Goal: Transaction & Acquisition: Purchase product/service

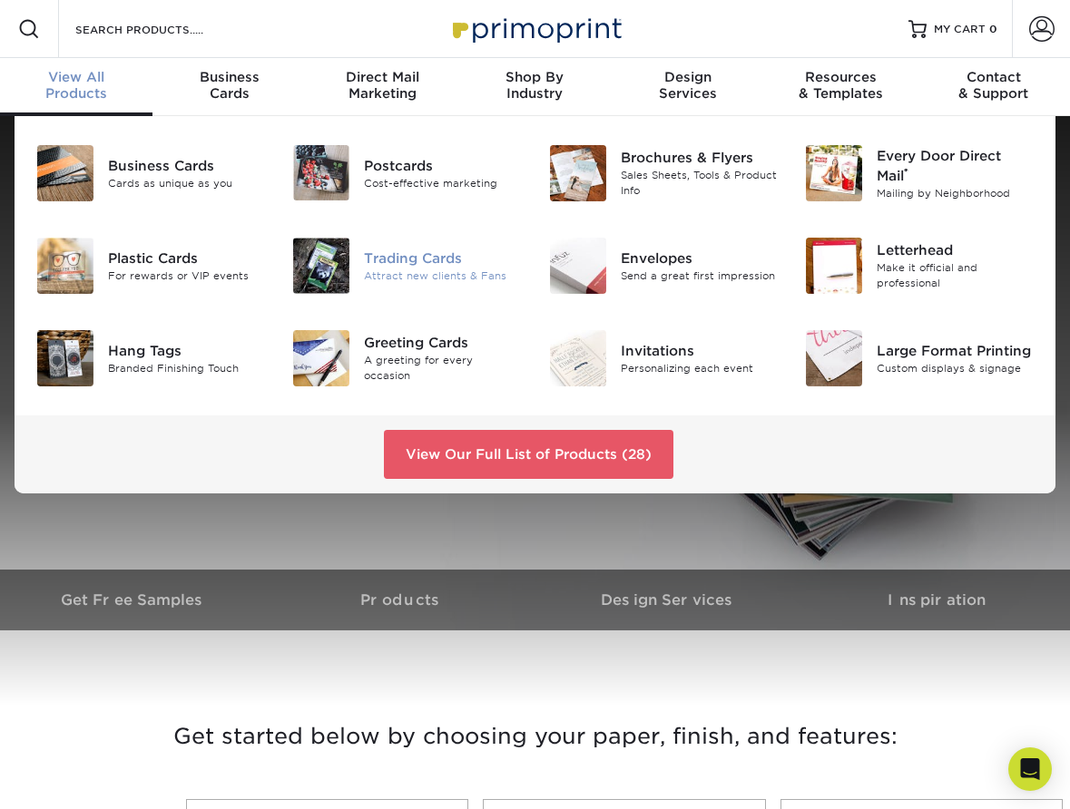
click at [375, 264] on div "Trading Cards" at bounding box center [442, 259] width 157 height 20
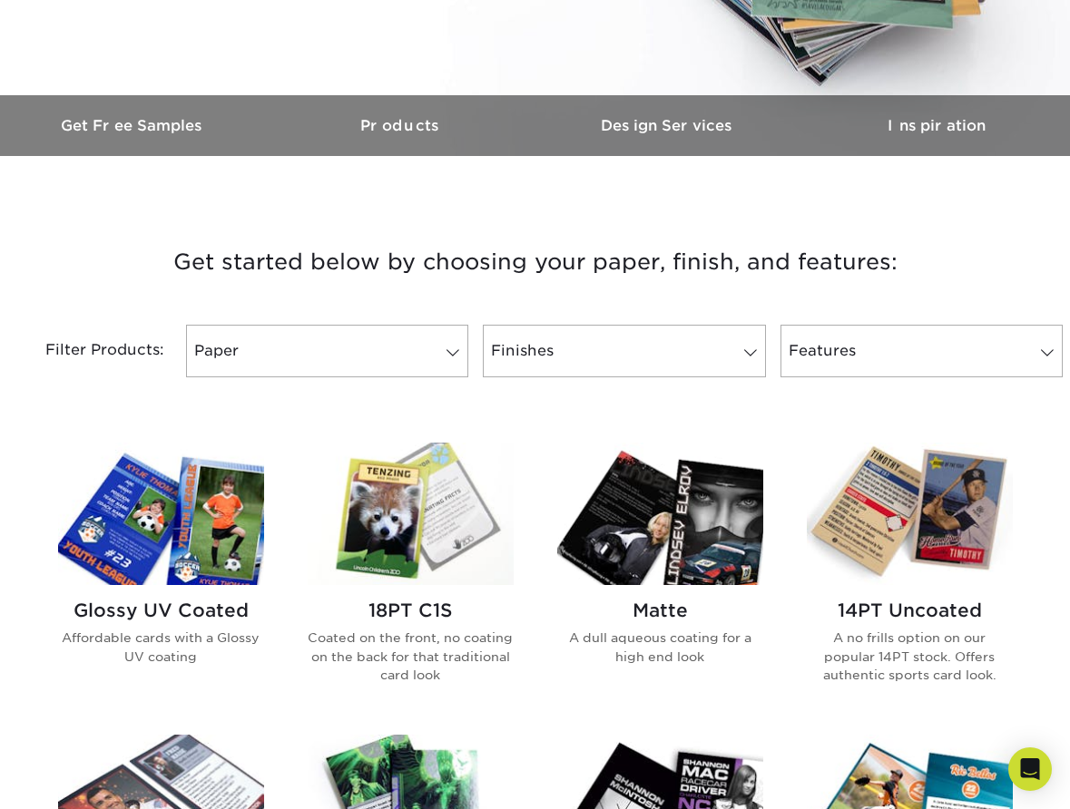
scroll to position [476, 0]
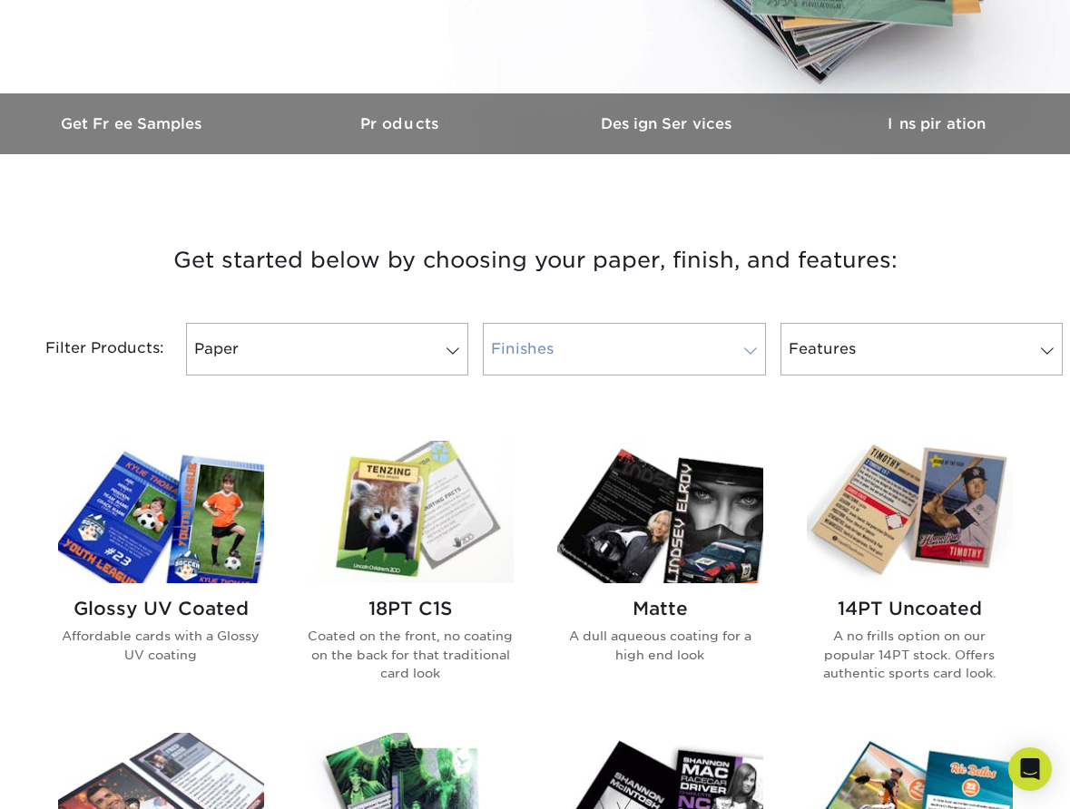
click at [741, 348] on span at bounding box center [750, 351] width 25 height 15
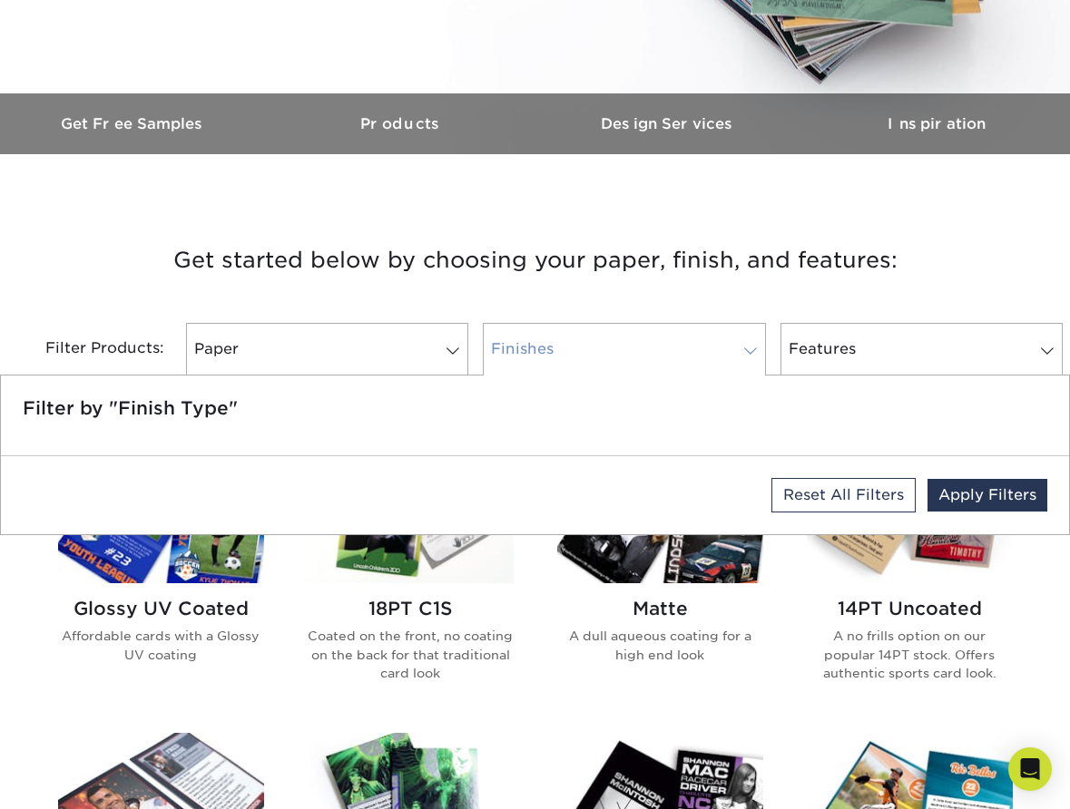
click at [744, 348] on span at bounding box center [750, 351] width 25 height 15
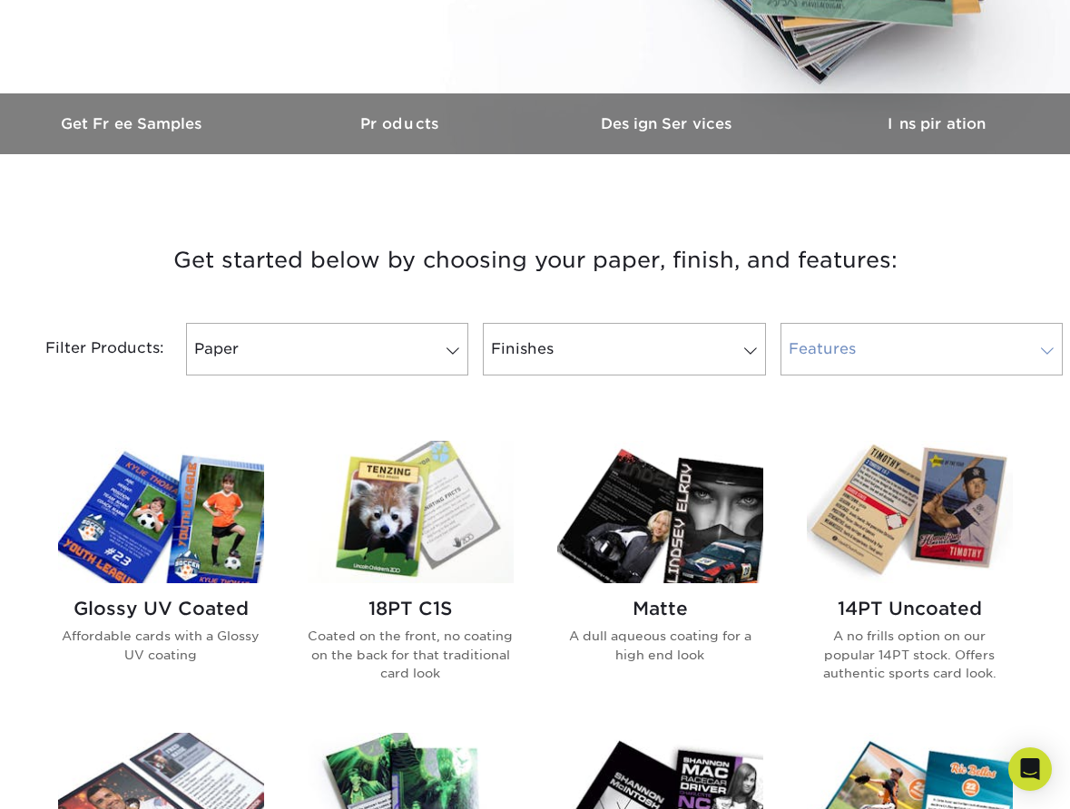
click at [852, 338] on link "Features" at bounding box center [921, 349] width 283 height 53
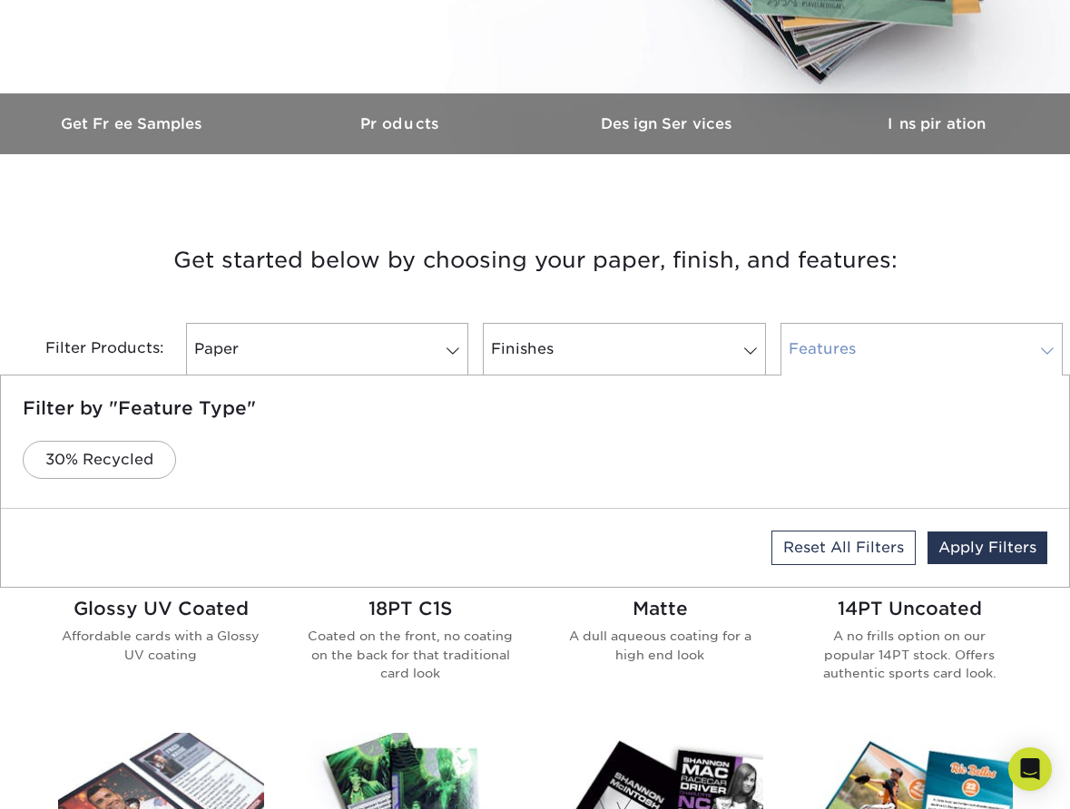
click at [852, 339] on link "Features" at bounding box center [921, 349] width 283 height 53
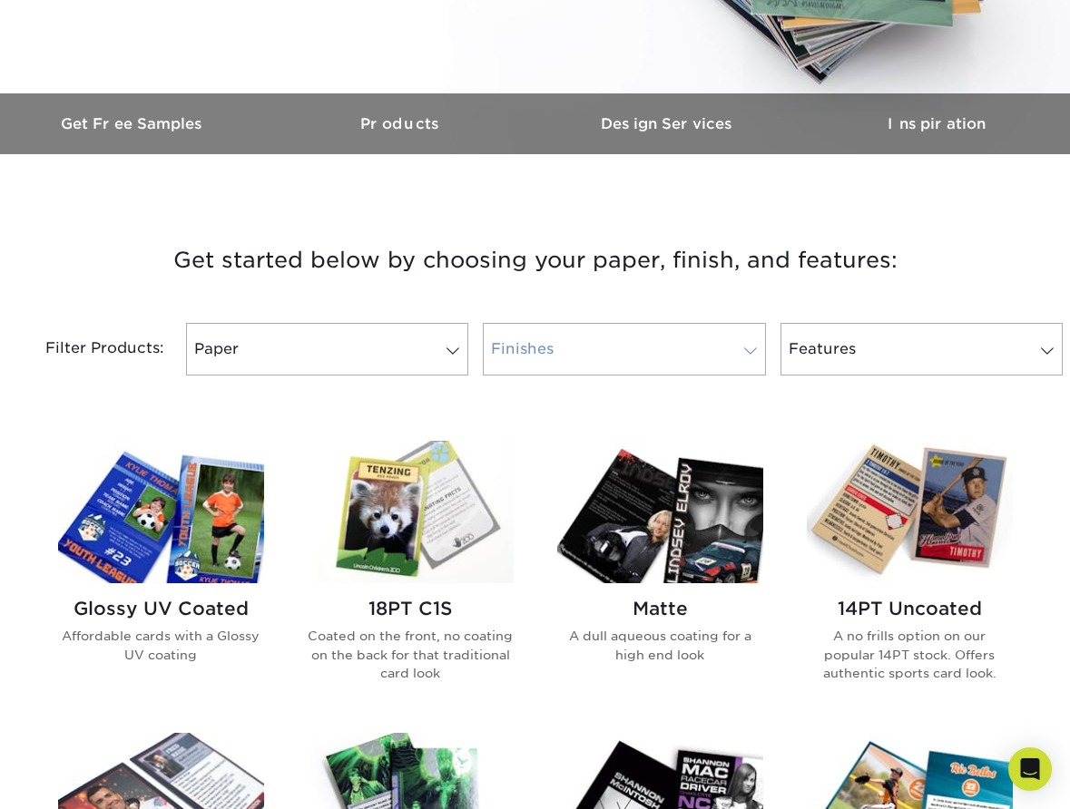
click at [710, 342] on link "Finishes" at bounding box center [624, 349] width 283 height 53
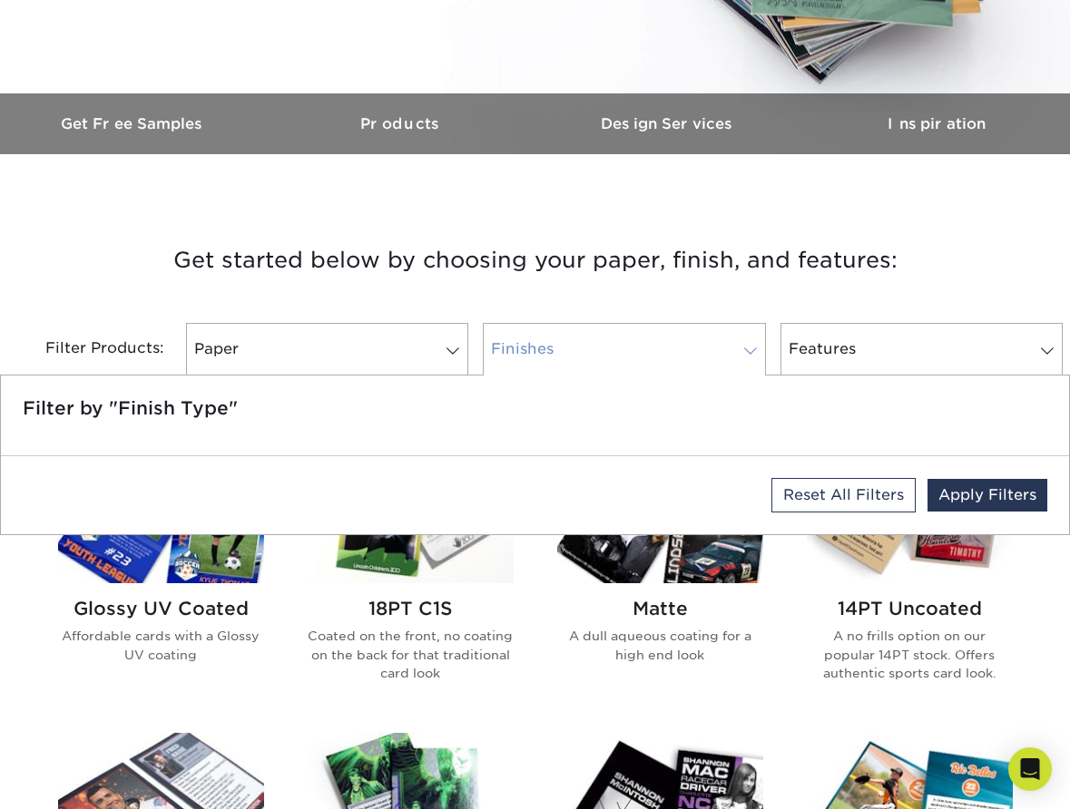
click at [710, 342] on link "Finishes" at bounding box center [624, 349] width 283 height 53
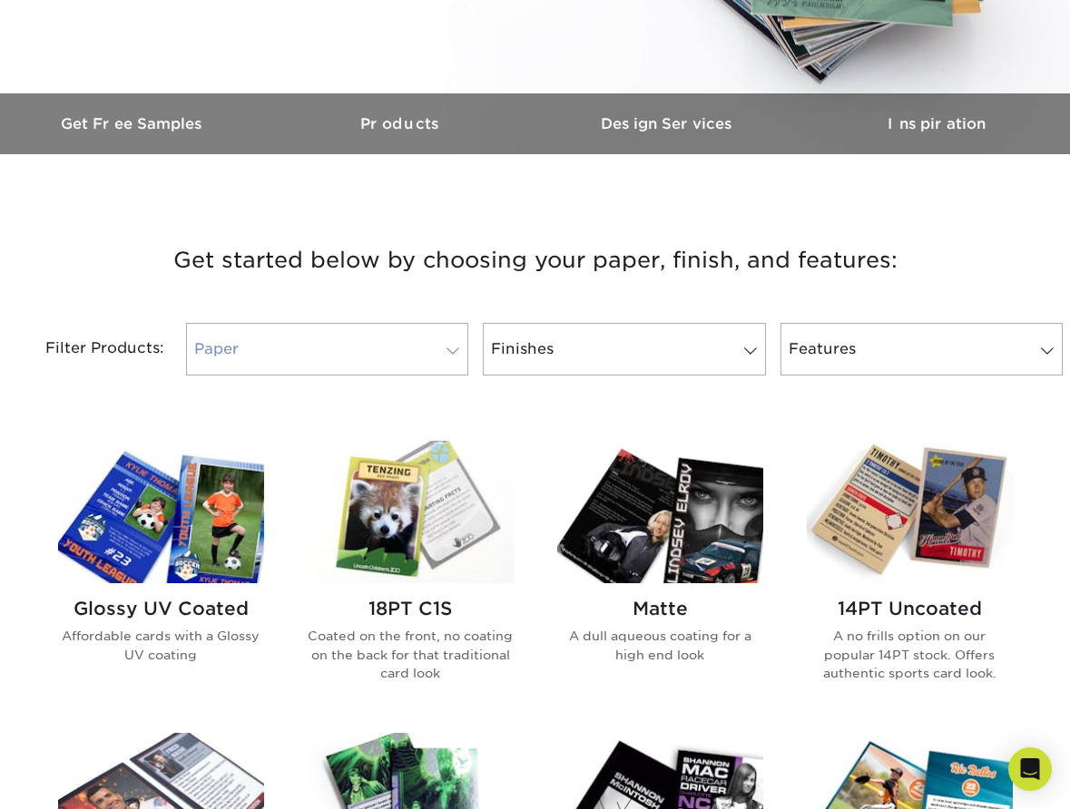
click at [451, 342] on link "Paper" at bounding box center [327, 349] width 283 height 53
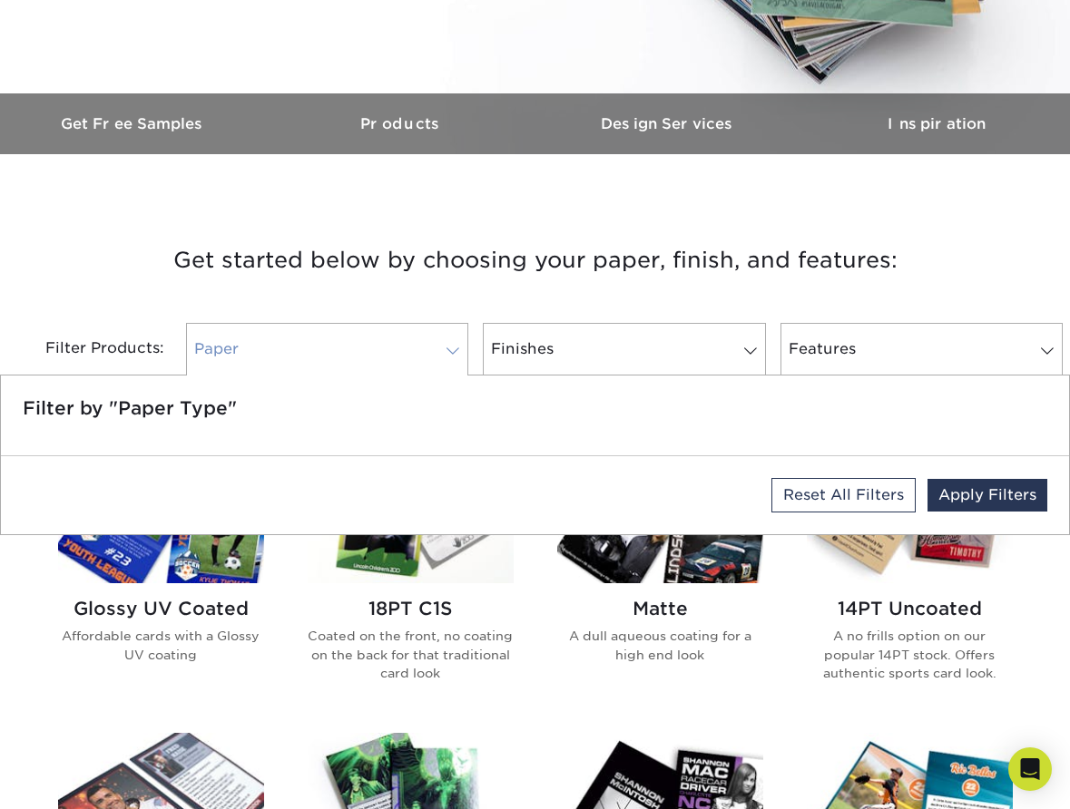
click at [447, 344] on span at bounding box center [452, 351] width 25 height 15
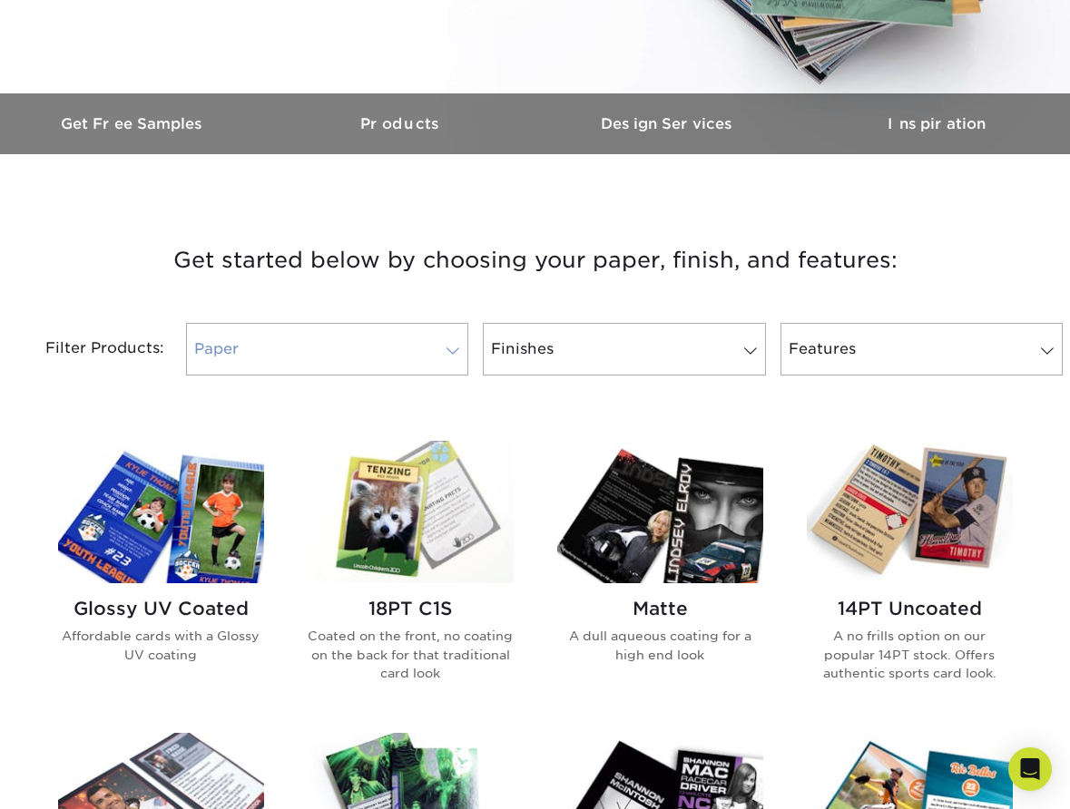
click at [332, 348] on link "Paper" at bounding box center [327, 349] width 283 height 53
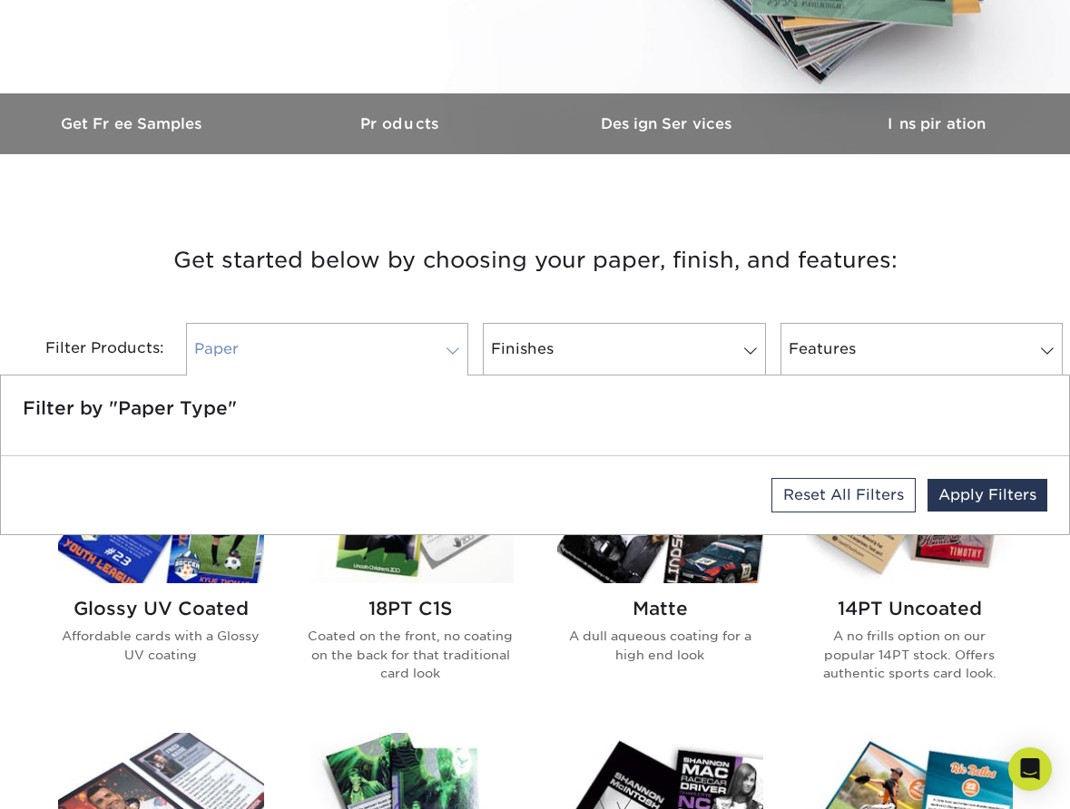
click at [332, 348] on link "Paper" at bounding box center [327, 349] width 283 height 53
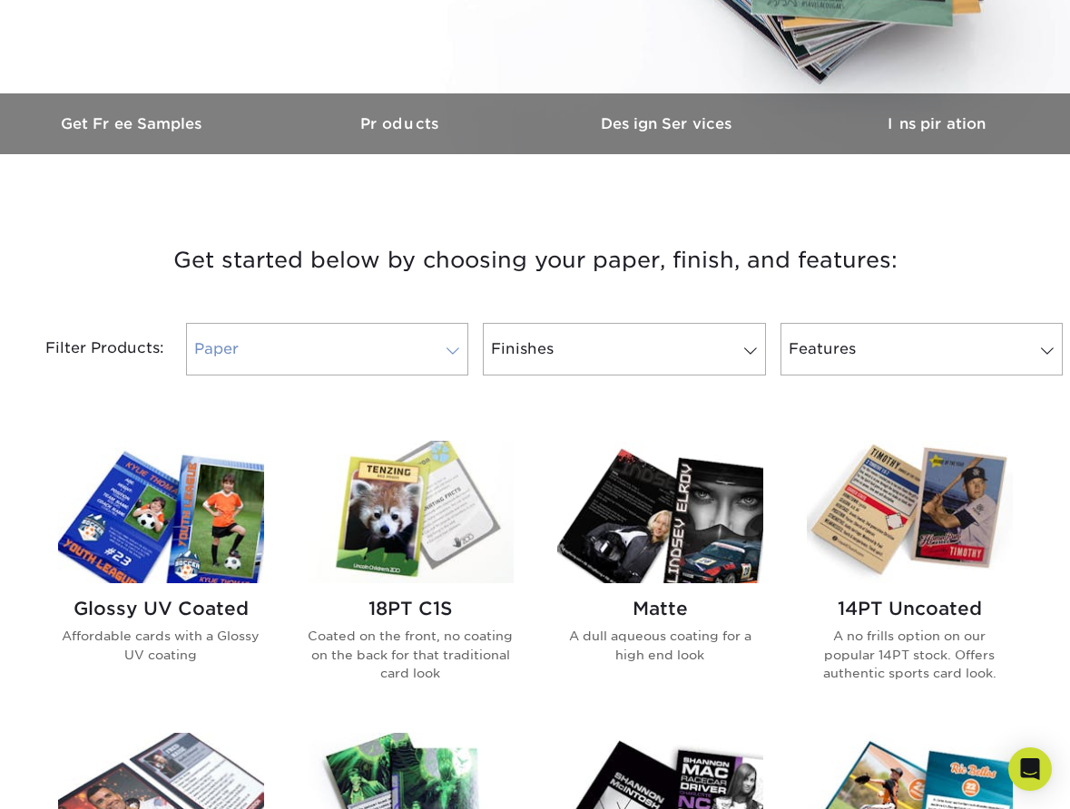
click at [440, 348] on span at bounding box center [452, 351] width 25 height 15
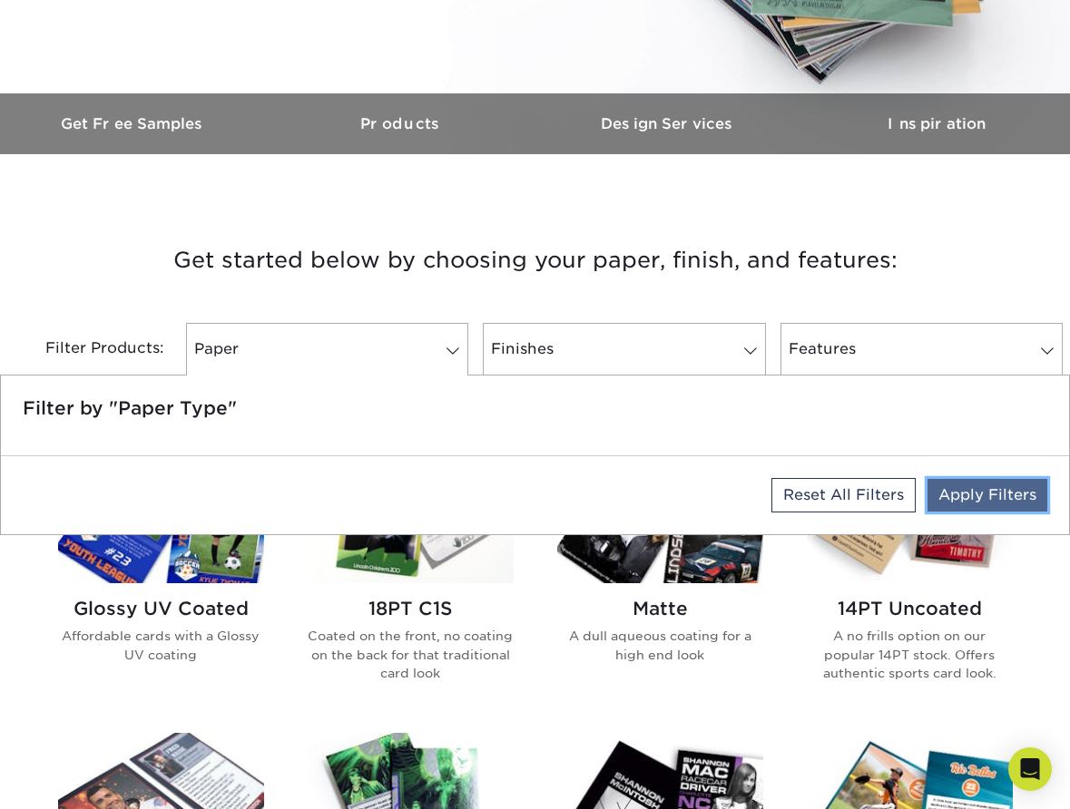
click at [938, 505] on link "Apply Filters" at bounding box center [987, 495] width 120 height 33
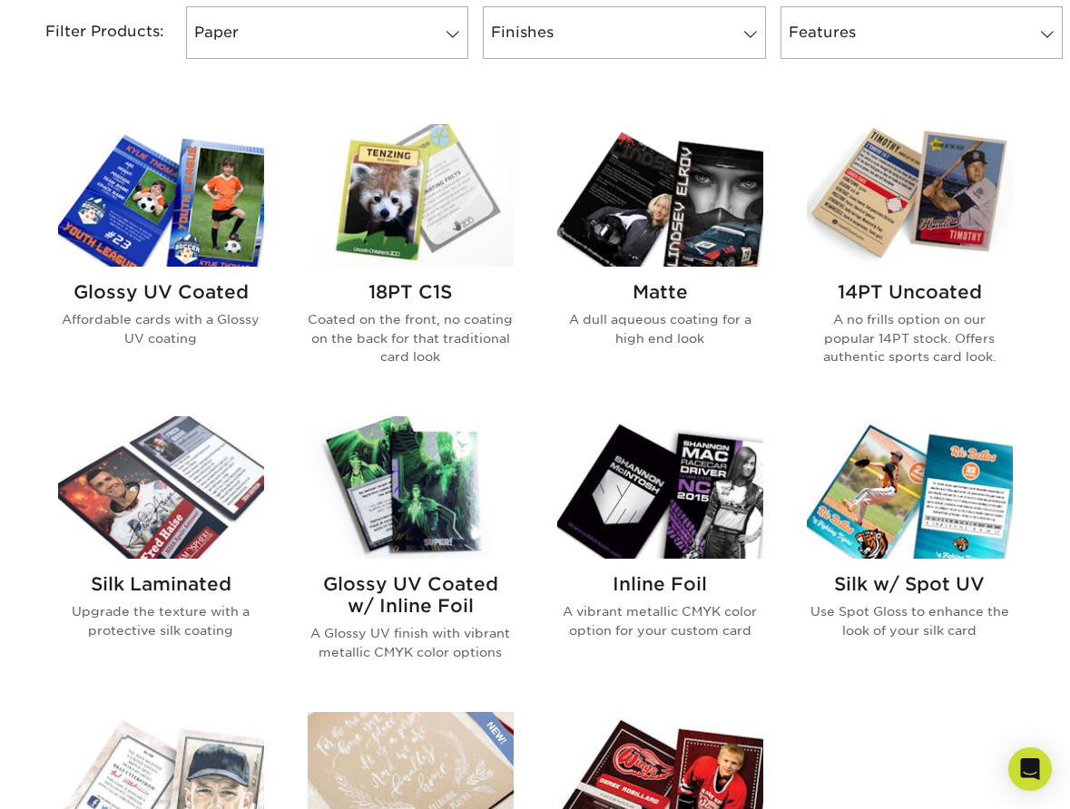
scroll to position [791, 0]
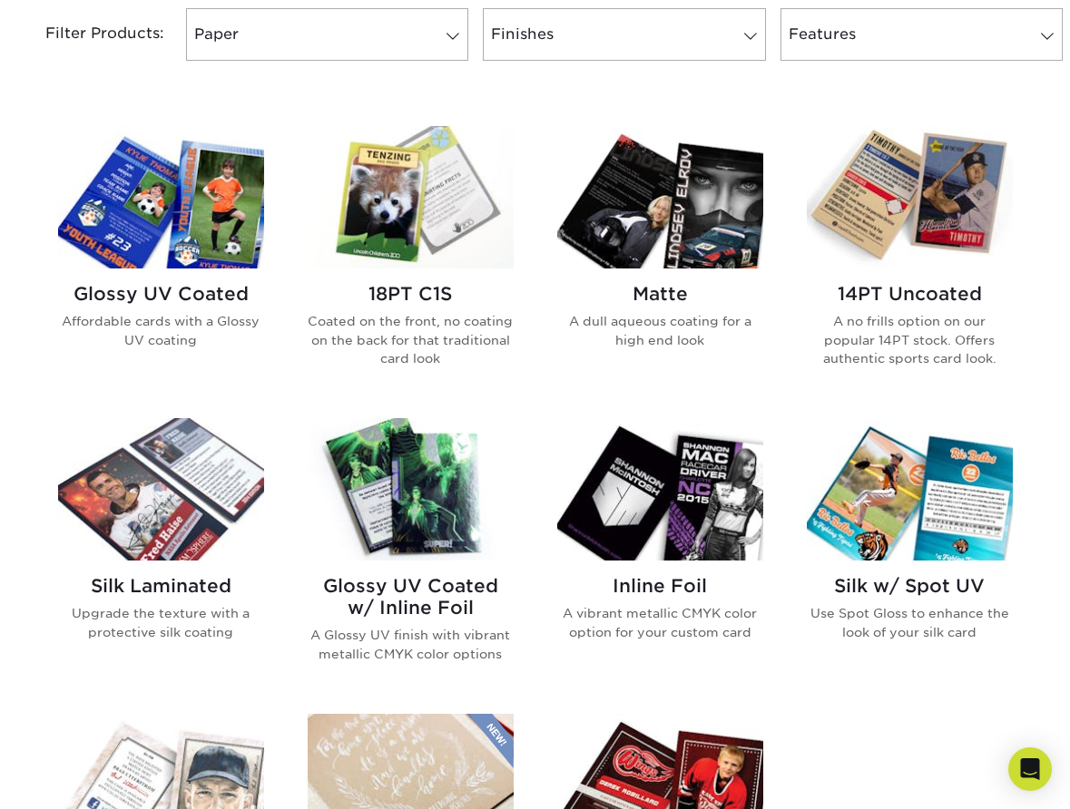
click at [640, 523] on img at bounding box center [660, 489] width 206 height 142
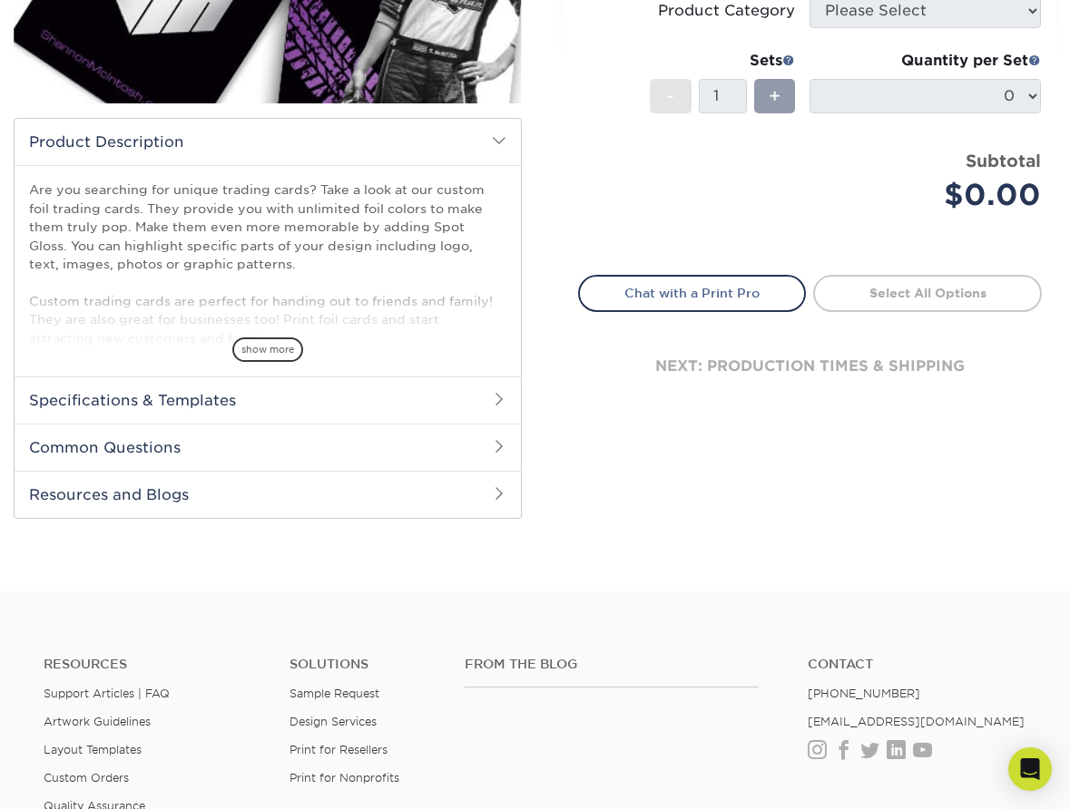
scroll to position [427, 0]
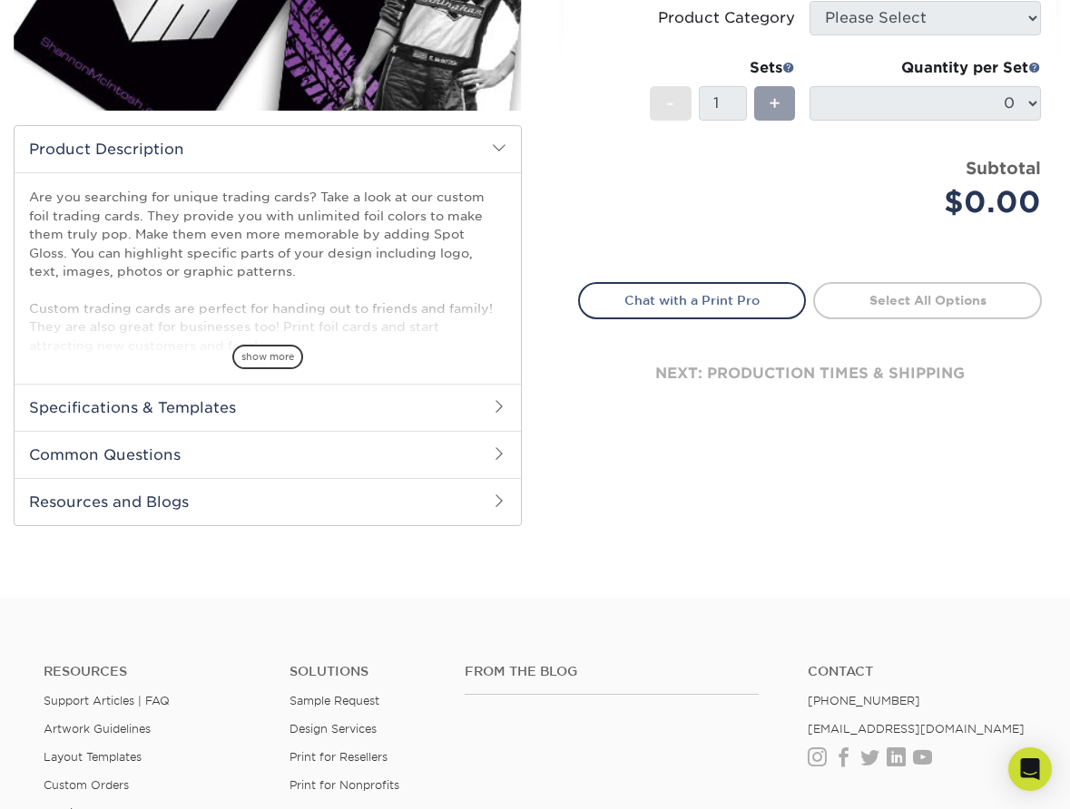
click at [494, 401] on span at bounding box center [499, 406] width 15 height 15
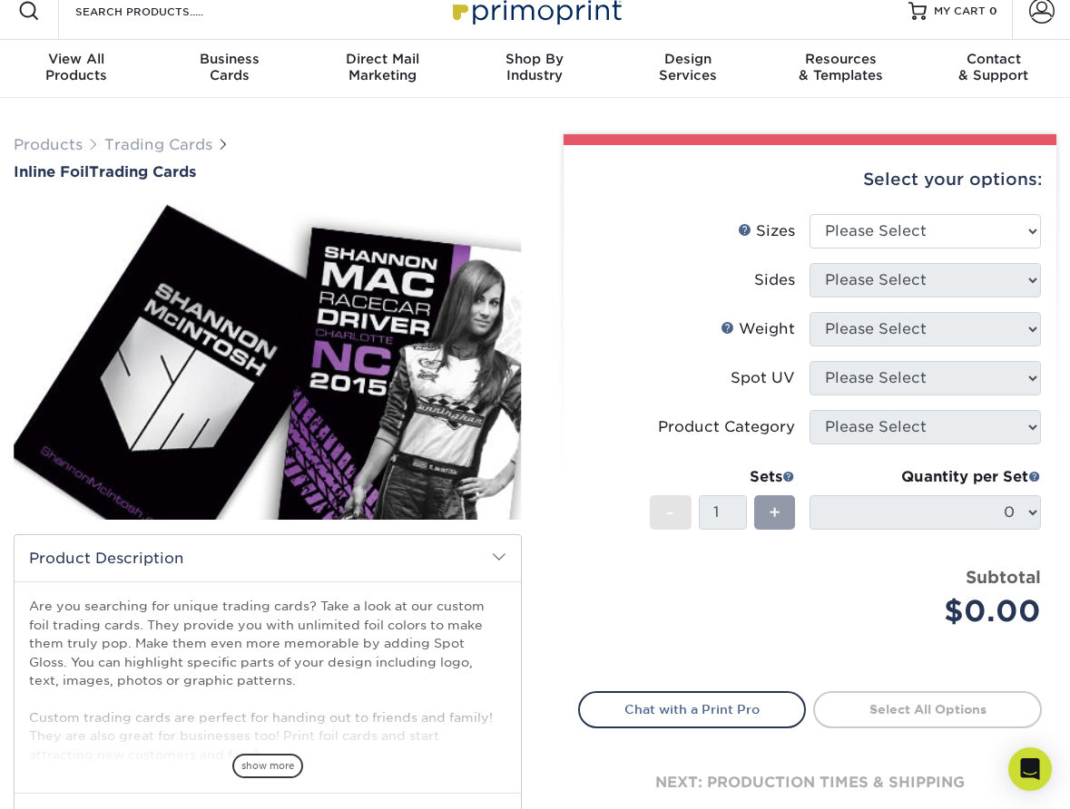
scroll to position [0, 0]
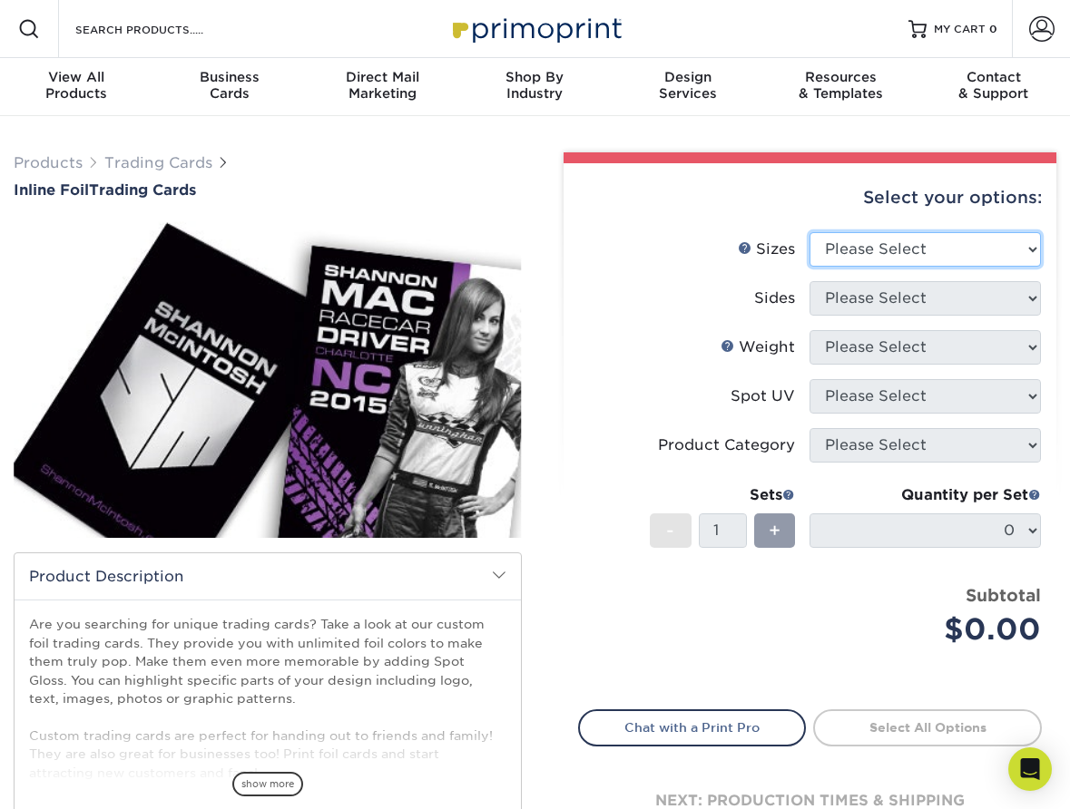
click at [872, 260] on select "Please Select 2.5" x 3.5"" at bounding box center [924, 249] width 231 height 34
select select "2.50x3.50"
click at [809, 232] on select "Please Select 2.5" x 3.5"" at bounding box center [924, 249] width 231 height 34
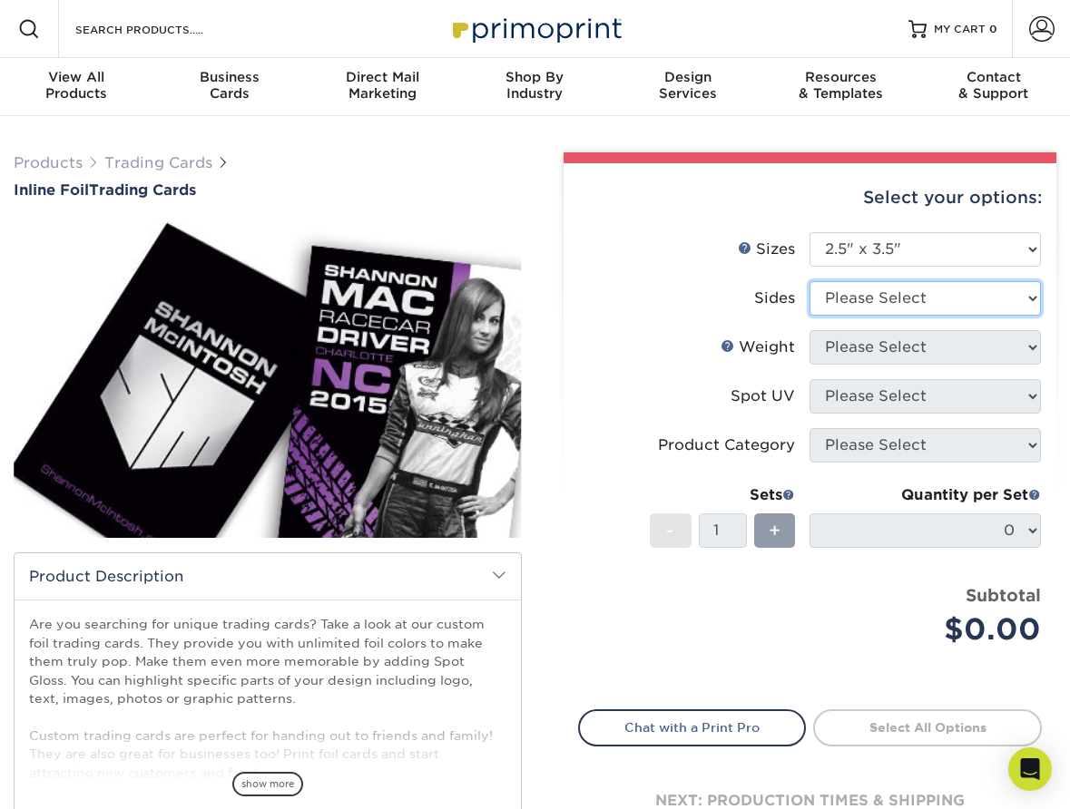
click at [868, 296] on select "Please Select Print Both Sides - Foil Back Only Print Both Sides - Foil Both Si…" at bounding box center [924, 298] width 231 height 34
select select "e9e9dfb3-fba1-4d60-972c-fd9ca5904d33"
click at [809, 281] on select "Please Select Print Both Sides - Foil Back Only Print Both Sides - Foil Both Si…" at bounding box center [924, 298] width 231 height 34
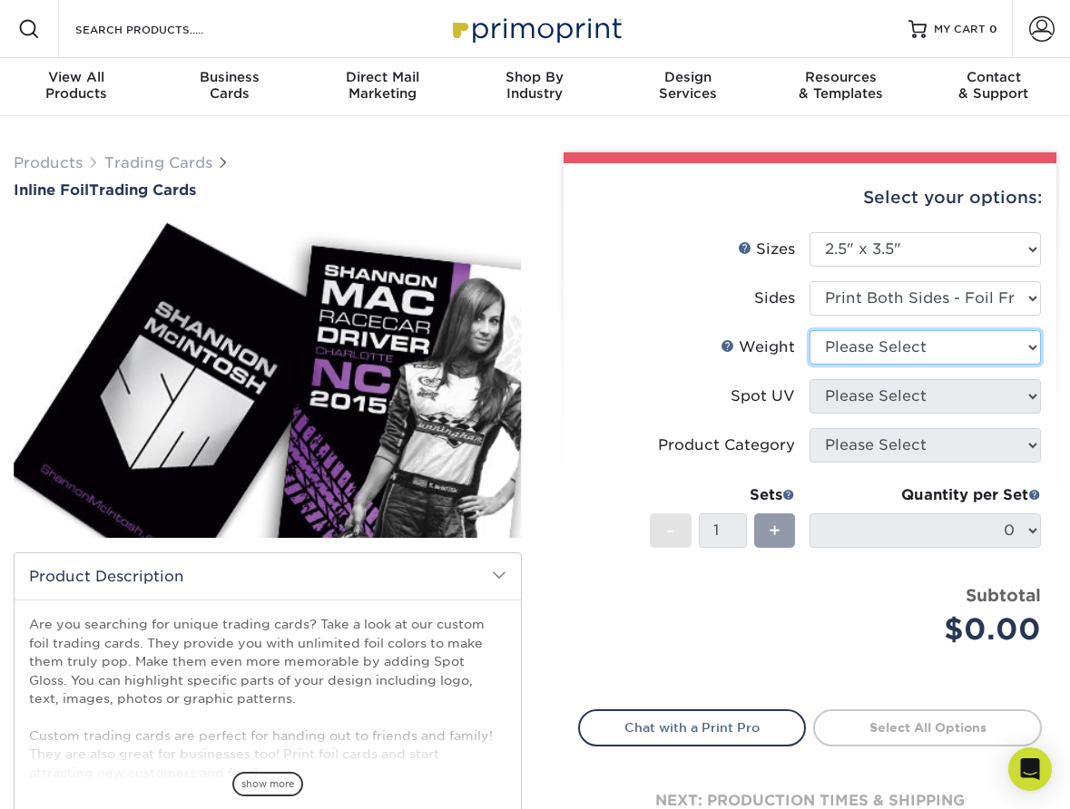
click at [878, 358] on select "Please Select 16PT" at bounding box center [924, 347] width 231 height 34
select select "16PT"
click at [809, 330] on select "Please Select 16PT" at bounding box center [924, 347] width 231 height 34
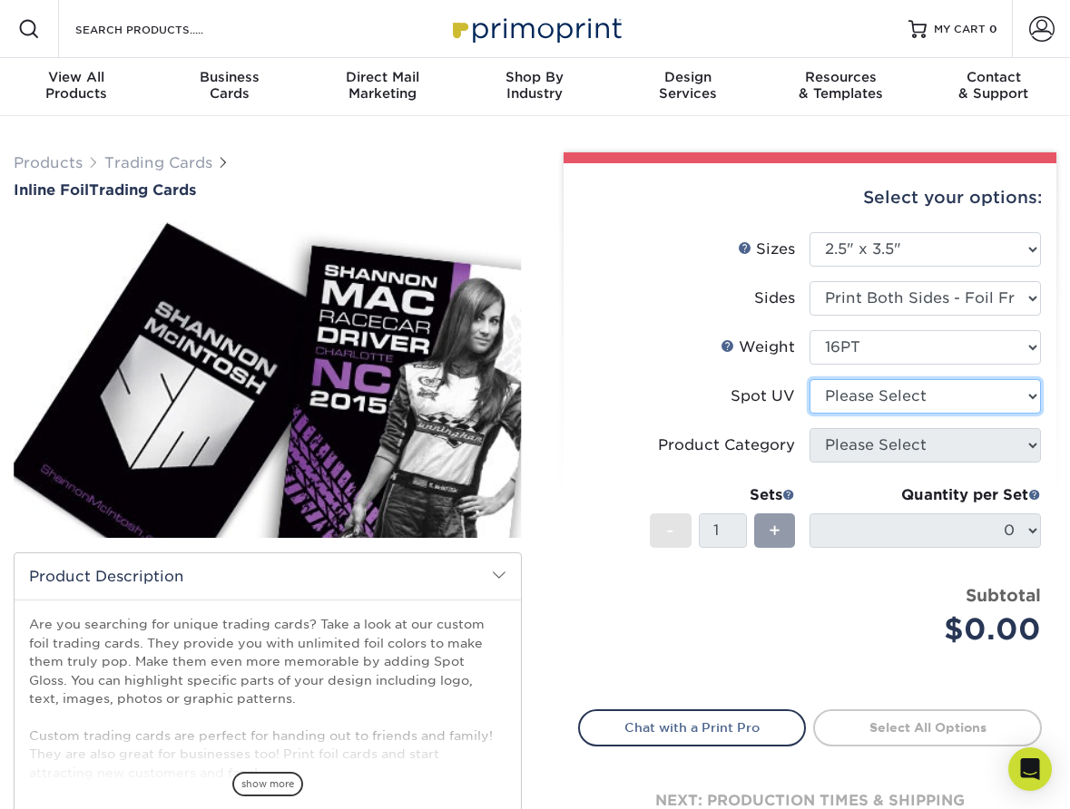
click at [878, 391] on select "Please Select No Spot UV Front and Back (Both Sides) Front Only Back Only" at bounding box center [924, 396] width 231 height 34
select select "3"
click at [809, 379] on select "Please Select No Spot UV Front and Back (Both Sides) Front Only Back Only" at bounding box center [924, 396] width 231 height 34
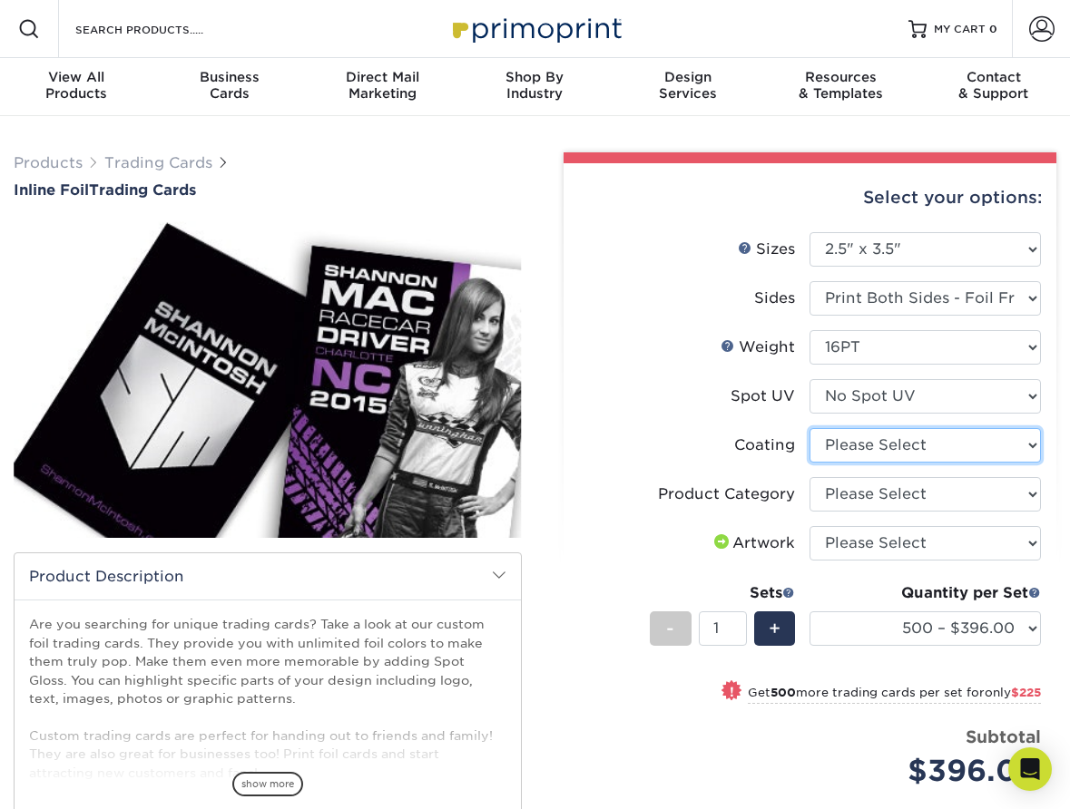
click at [874, 441] on select at bounding box center [924, 445] width 231 height 34
click at [809, 428] on select at bounding box center [924, 445] width 231 height 34
click at [873, 441] on select at bounding box center [924, 445] width 231 height 34
select select "3e7618de-abca-4bda-9f97-8b9129e913d8"
click at [809, 428] on select at bounding box center [924, 445] width 231 height 34
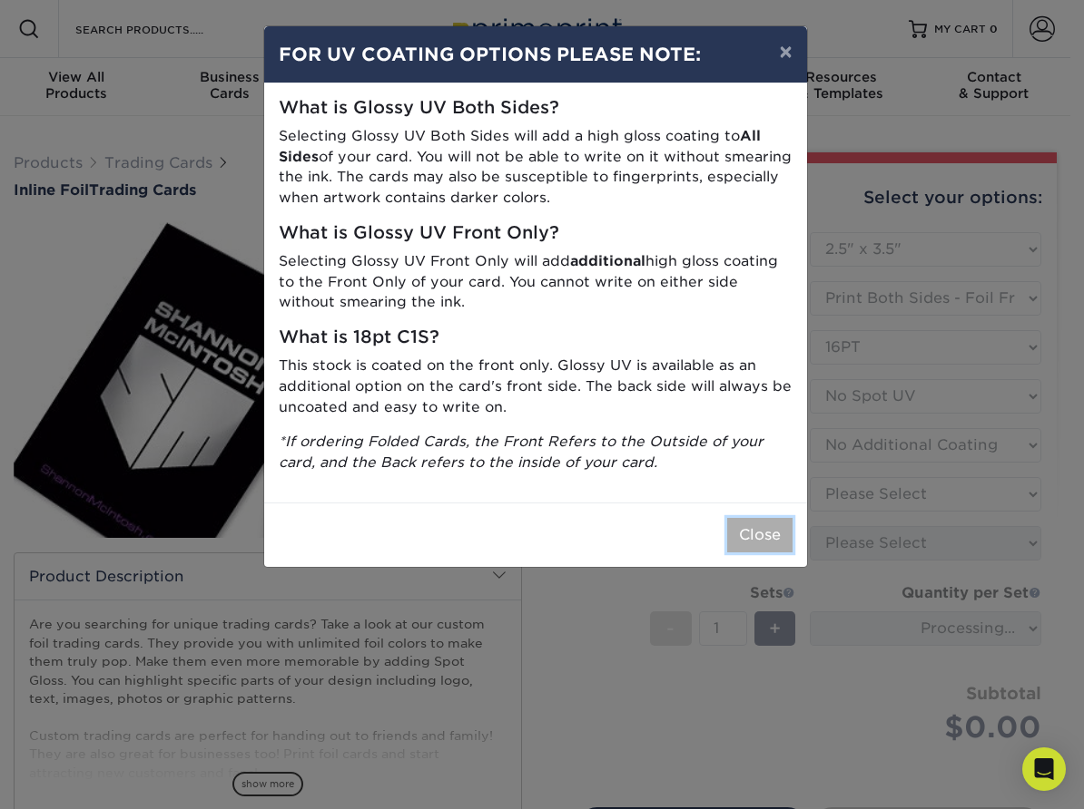
click at [747, 529] on button "Close" at bounding box center [759, 535] width 65 height 34
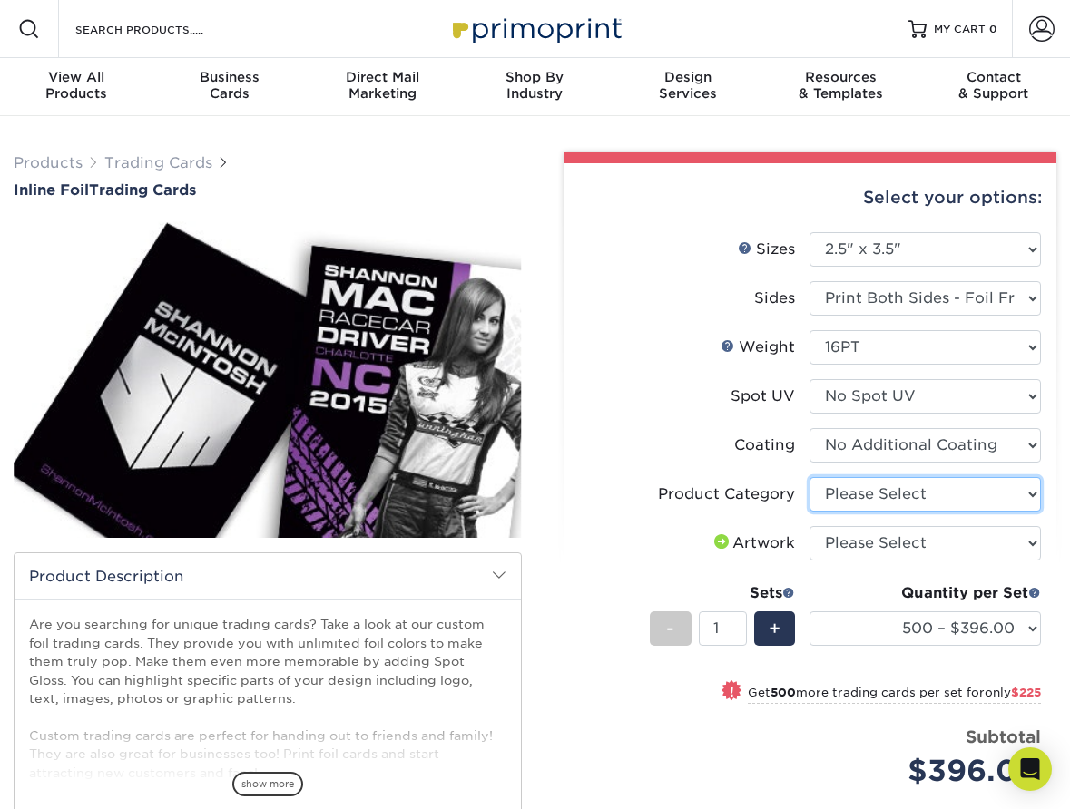
click at [839, 494] on select "Please Select Trading Cards" at bounding box center [924, 494] width 231 height 34
select select "c2f9bce9-36c2-409d-b101-c29d9d031e18"
click at [809, 477] on select "Please Select Trading Cards" at bounding box center [924, 494] width 231 height 34
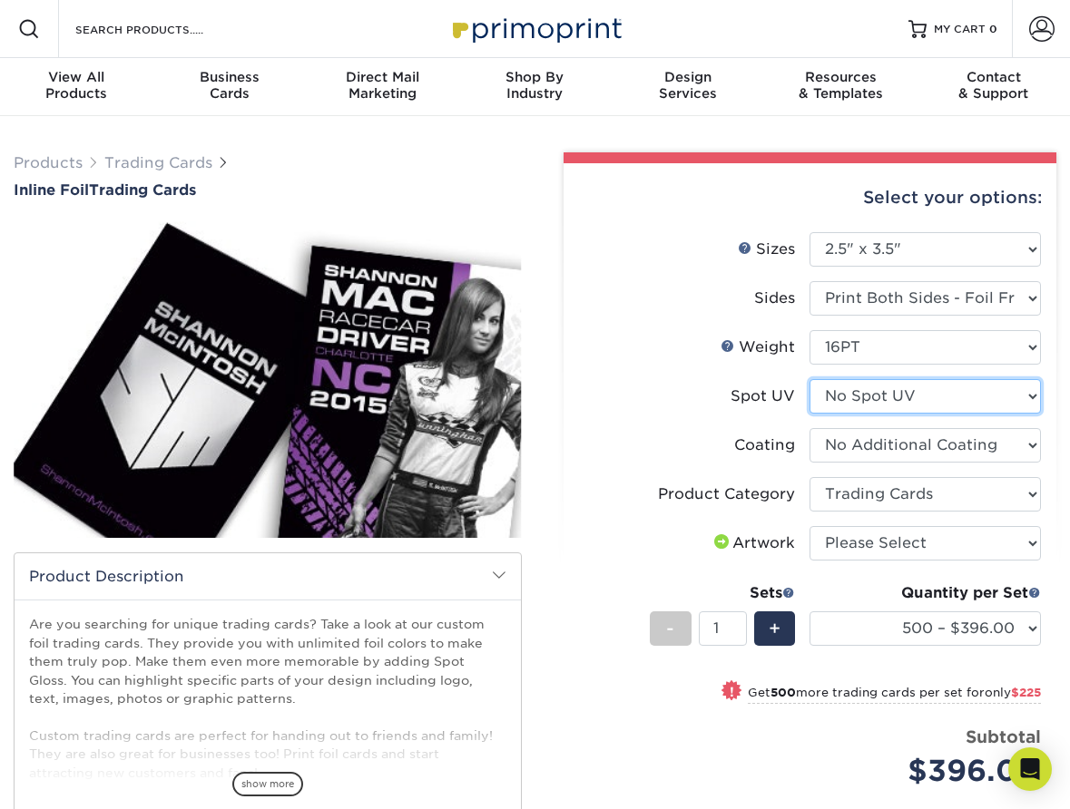
click at [855, 393] on select "Please Select No Spot UV Front and Back (Both Sides) Front Only Back Only" at bounding box center [924, 396] width 231 height 34
click at [809, 379] on select "Please Select No Spot UV Front and Back (Both Sides) Front Only Back Only" at bounding box center [924, 396] width 231 height 34
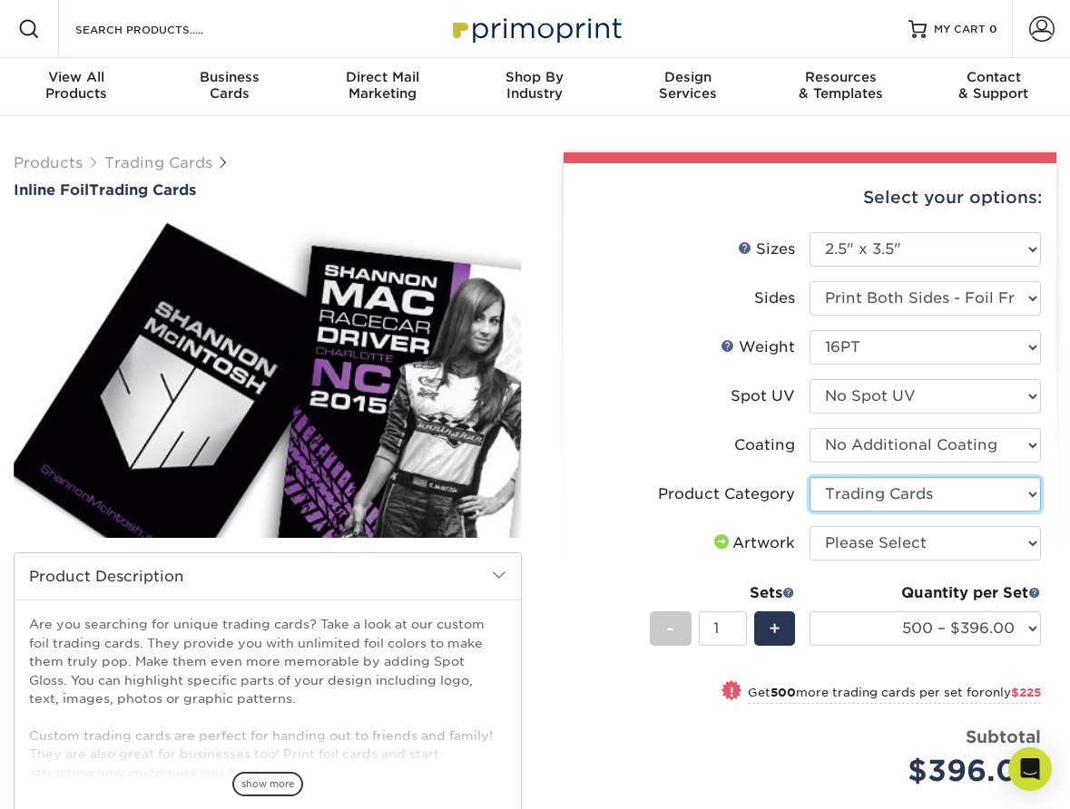
click at [900, 497] on select "Please Select Trading Cards" at bounding box center [924, 494] width 231 height 34
click at [809, 477] on select "Please Select Trading Cards" at bounding box center [924, 494] width 231 height 34
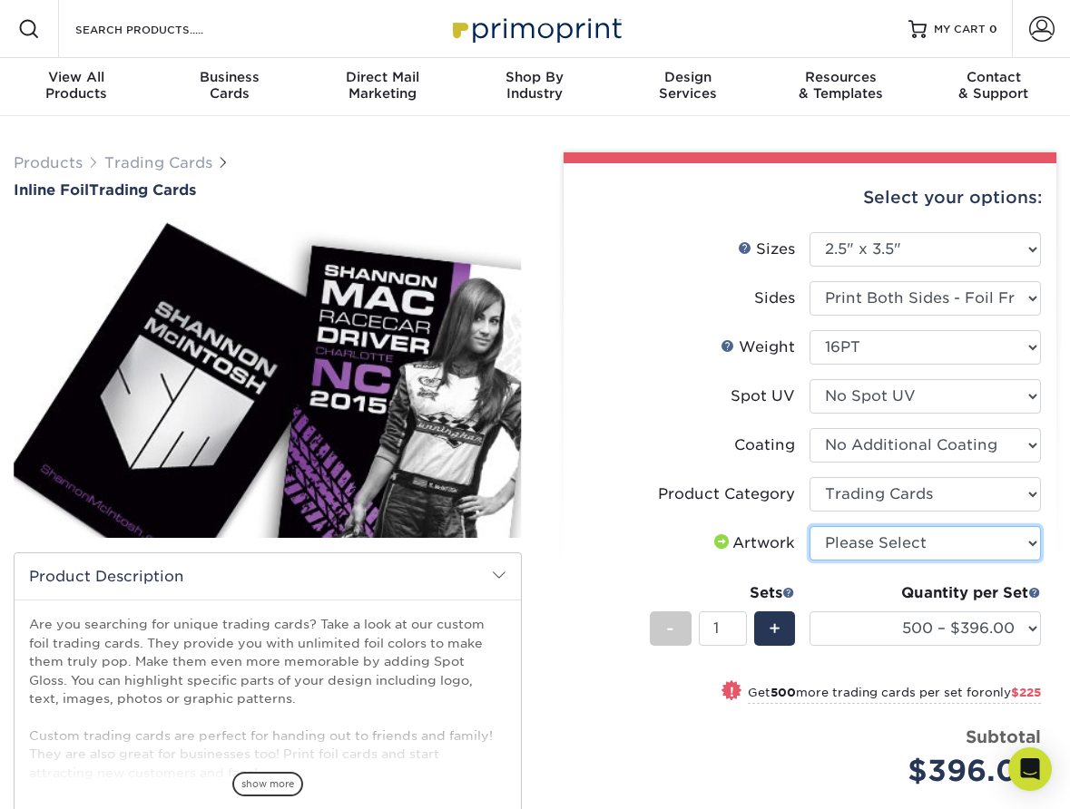
click at [900, 544] on select "Please Select I will upload files I need a design - $100" at bounding box center [924, 543] width 231 height 34
select select "upload"
click at [809, 526] on select "Please Select I will upload files I need a design - $100" at bounding box center [924, 543] width 231 height 34
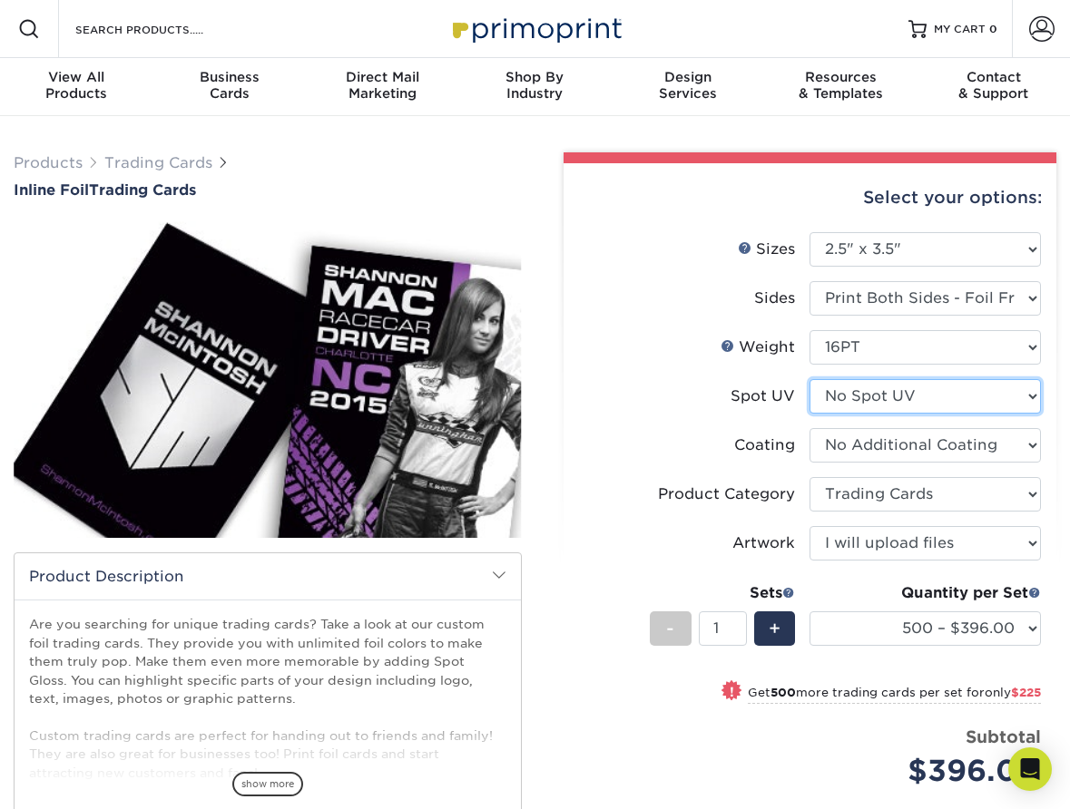
click at [891, 397] on select "Please Select No Spot UV Front and Back (Both Sides) Front Only Back Only" at bounding box center [924, 396] width 231 height 34
select select "1"
click at [809, 379] on select "Please Select No Spot UV Front and Back (Both Sides) Front Only Back Only" at bounding box center [924, 396] width 231 height 34
select select "-1"
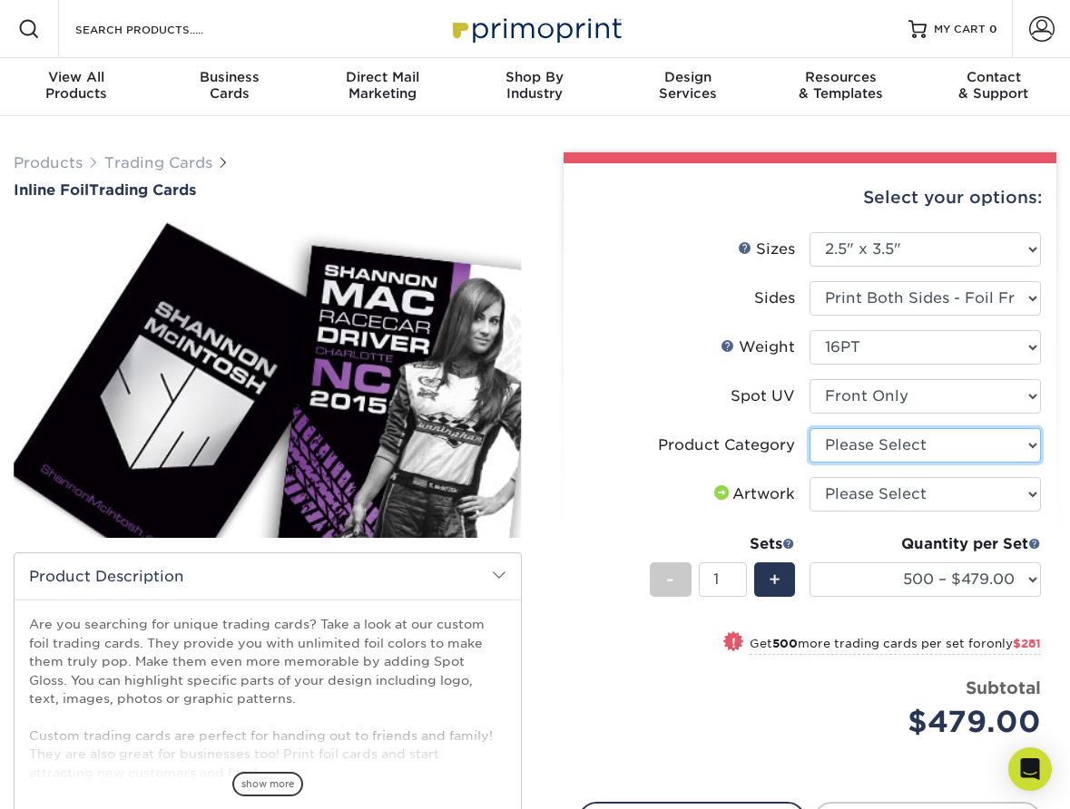
click at [888, 448] on select "Please Select Trading Cards" at bounding box center [924, 445] width 231 height 34
select select "c2f9bce9-36c2-409d-b101-c29d9d031e18"
click at [809, 428] on select "Please Select Trading Cards" at bounding box center [924, 445] width 231 height 34
click at [888, 493] on select "Please Select I will upload files I need a design - $100" at bounding box center [924, 494] width 231 height 34
select select "upload"
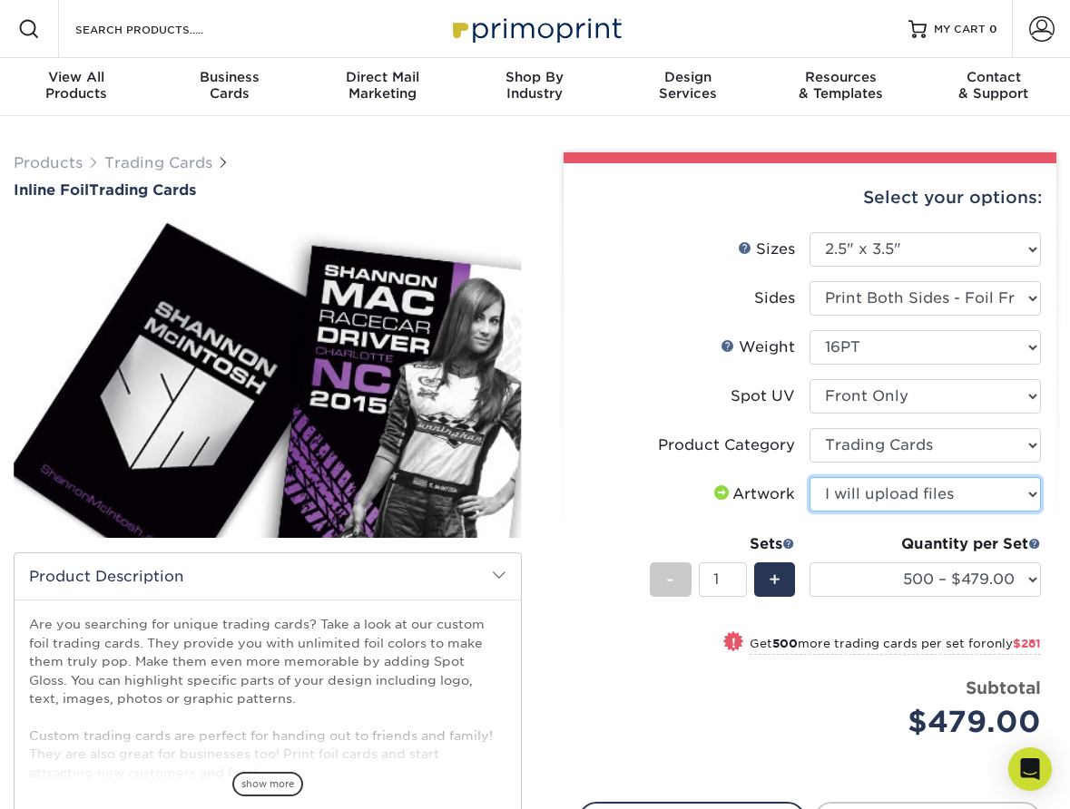
click at [809, 477] on select "Please Select I will upload files I need a design - $100" at bounding box center [924, 494] width 231 height 34
